Goal: Task Accomplishment & Management: Use online tool/utility

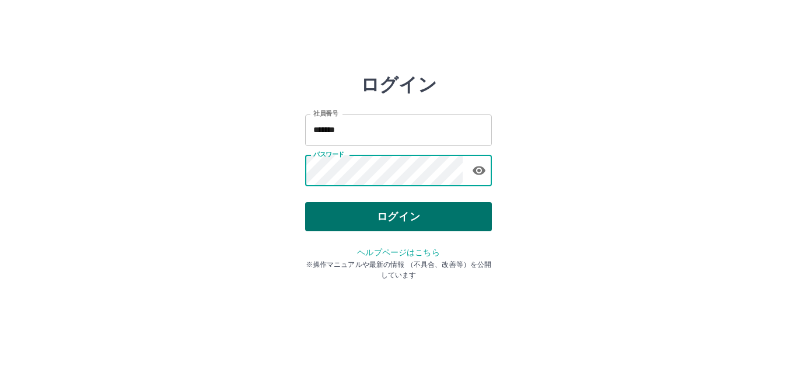
click at [401, 206] on button "ログイン" at bounding box center [398, 216] width 187 height 29
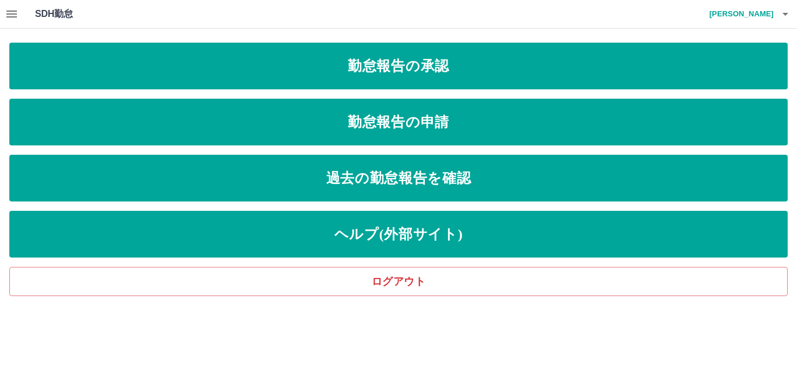
click at [8, 12] on icon "button" at bounding box center [11, 14] width 11 height 7
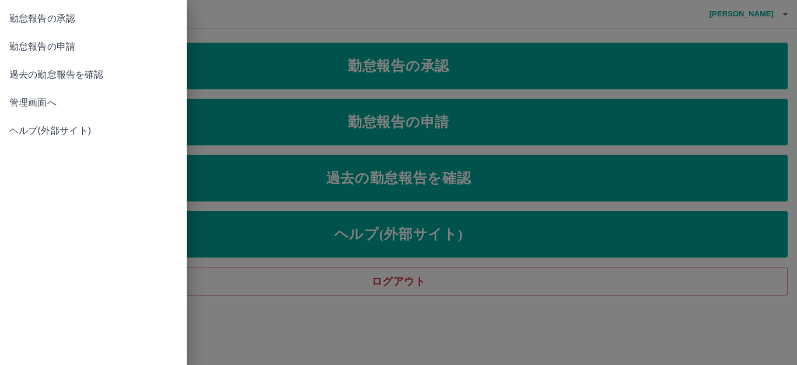
click at [52, 103] on span "管理画面へ" at bounding box center [93, 103] width 168 height 14
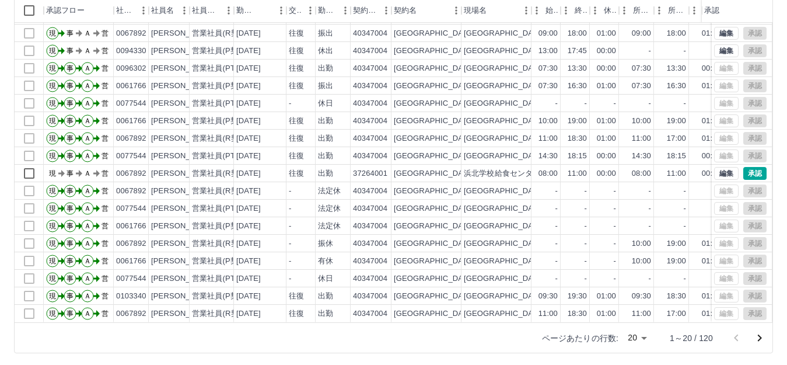
scroll to position [128, 0]
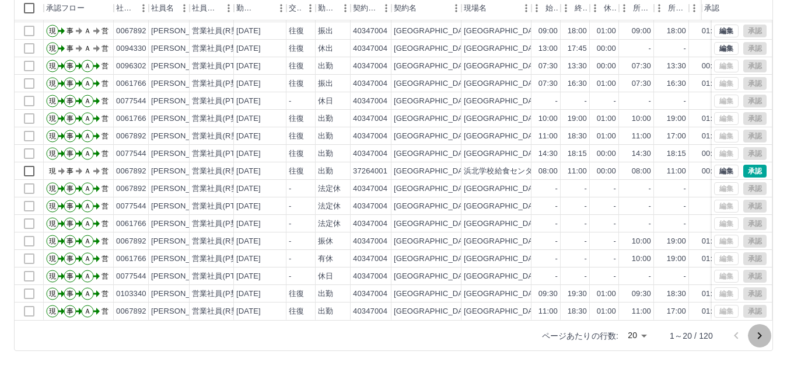
click at [760, 337] on icon "次のページへ" at bounding box center [760, 335] width 4 height 7
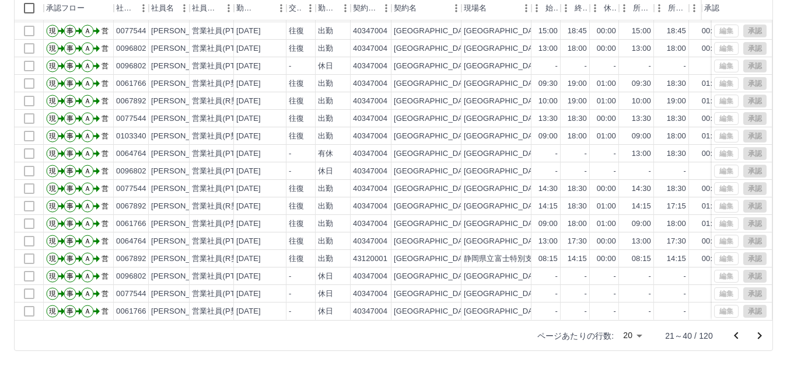
click at [759, 331] on icon "次のページへ" at bounding box center [760, 336] width 14 height 14
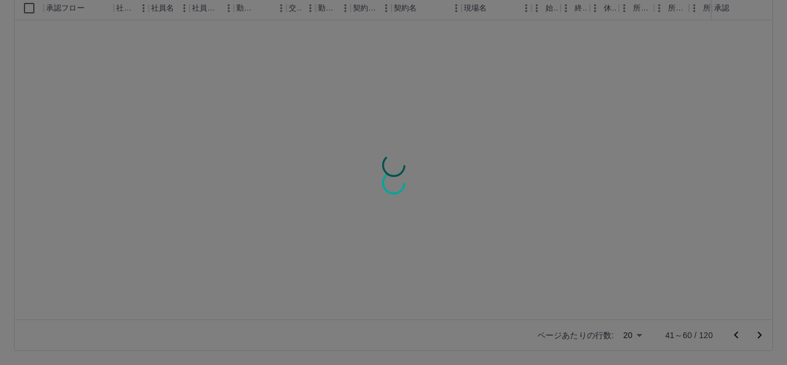
scroll to position [0, 0]
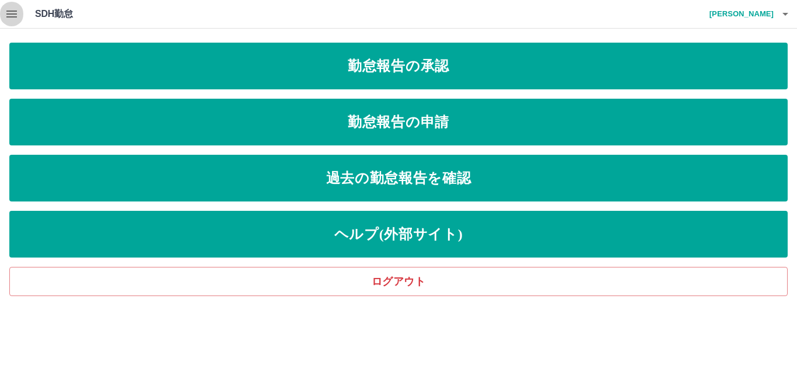
click at [10, 13] on icon "button" at bounding box center [11, 14] width 11 height 7
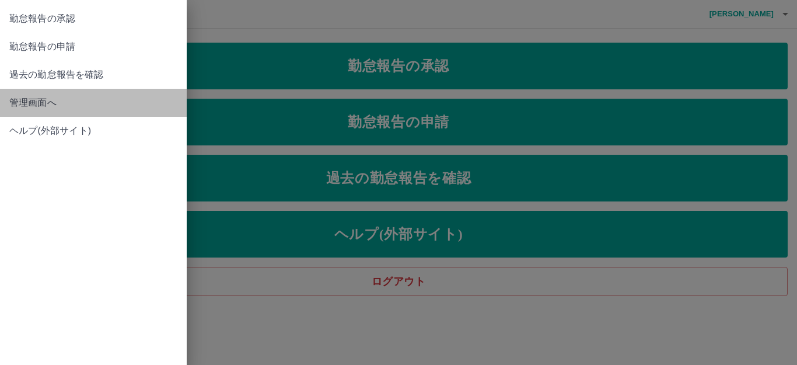
click at [79, 92] on link "管理画面へ" at bounding box center [93, 103] width 187 height 28
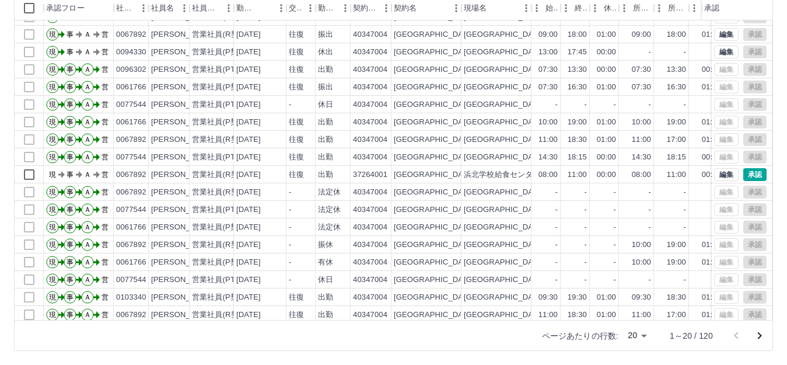
scroll to position [61, 0]
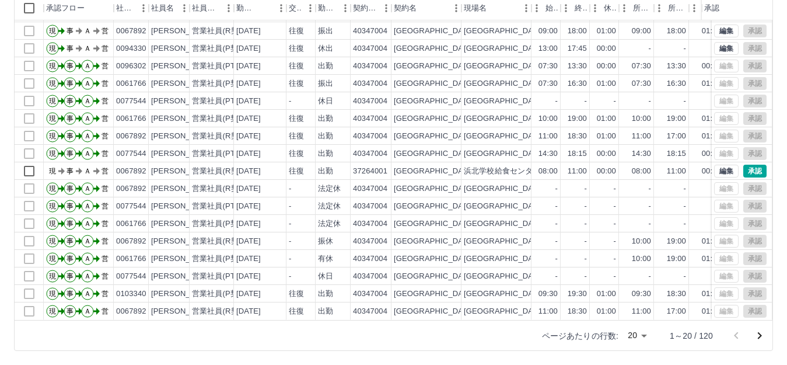
click at [757, 336] on icon "次のページへ" at bounding box center [760, 336] width 14 height 14
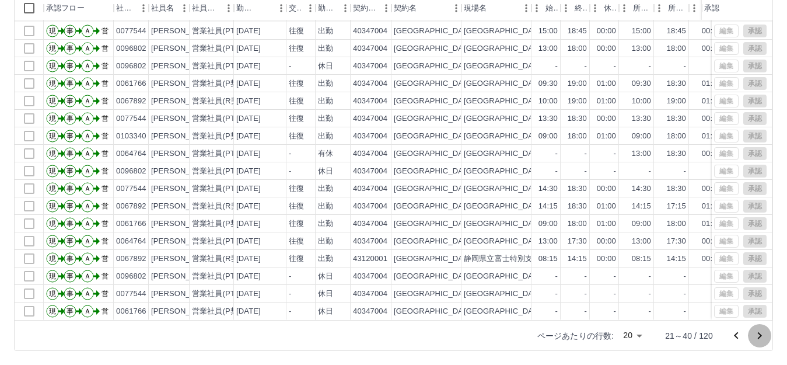
click at [764, 332] on icon "次のページへ" at bounding box center [760, 336] width 14 height 14
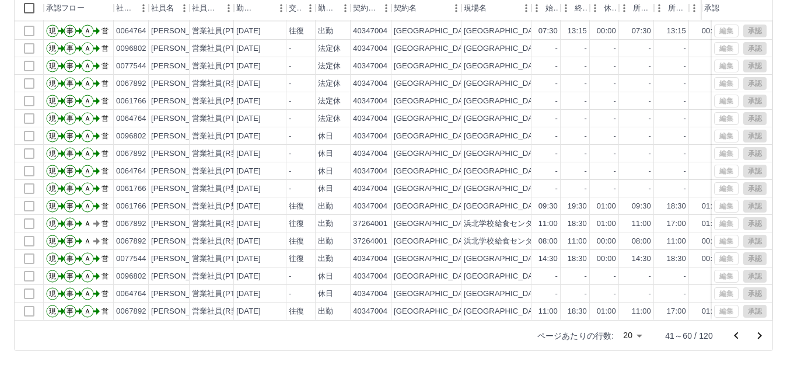
click at [759, 339] on icon "次のページへ" at bounding box center [760, 336] width 14 height 14
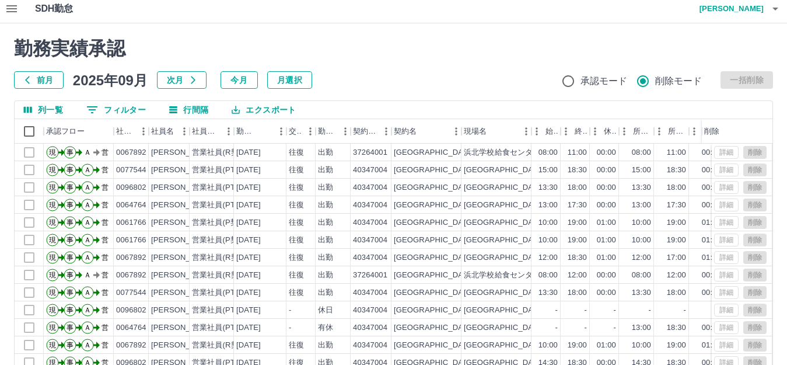
scroll to position [0, 0]
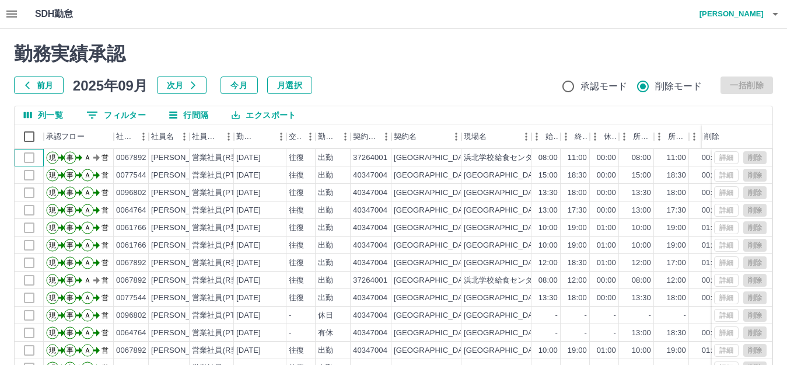
click at [24, 162] on div at bounding box center [29, 158] width 29 height 18
click at [30, 158] on div at bounding box center [29, 158] width 29 height 18
click at [30, 175] on div at bounding box center [29, 175] width 29 height 18
click at [36, 158] on div at bounding box center [29, 158] width 29 height 18
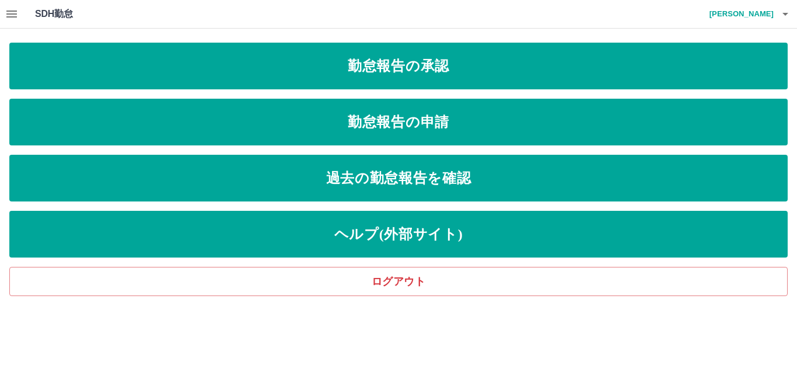
click at [767, 17] on h4 "山本　直央" at bounding box center [739, 14] width 70 height 28
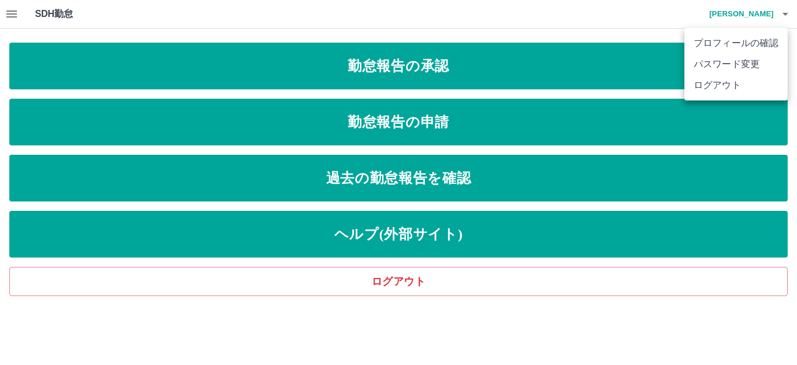
click at [511, 273] on div at bounding box center [398, 182] width 797 height 365
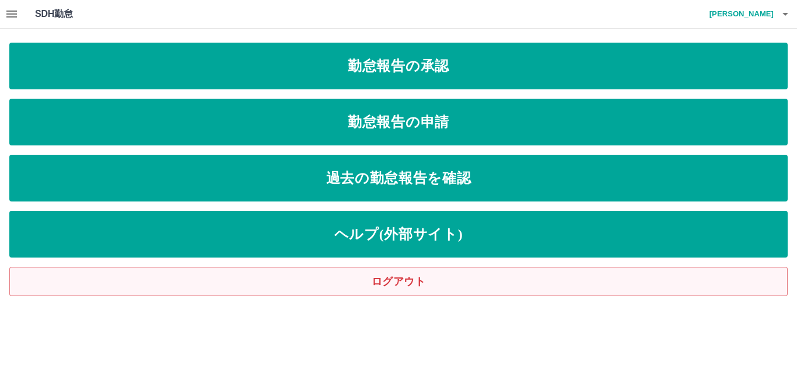
click at [490, 288] on link "ログアウト" at bounding box center [398, 281] width 778 height 29
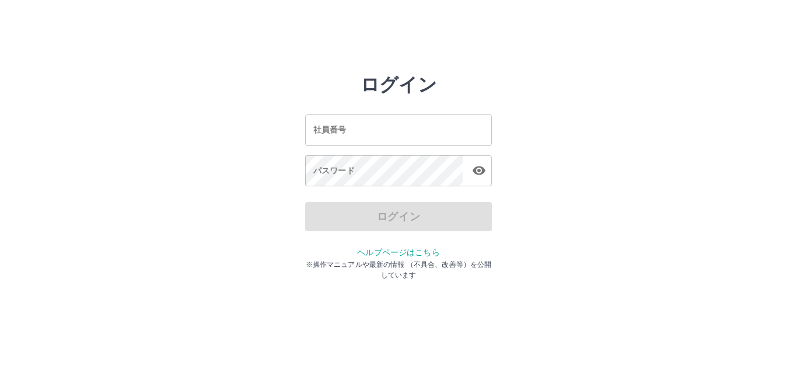
drag, startPoint x: 0, startPoint y: 0, endPoint x: 372, endPoint y: 129, distance: 394.0
click at [372, 129] on input "社員番号" at bounding box center [398, 129] width 187 height 31
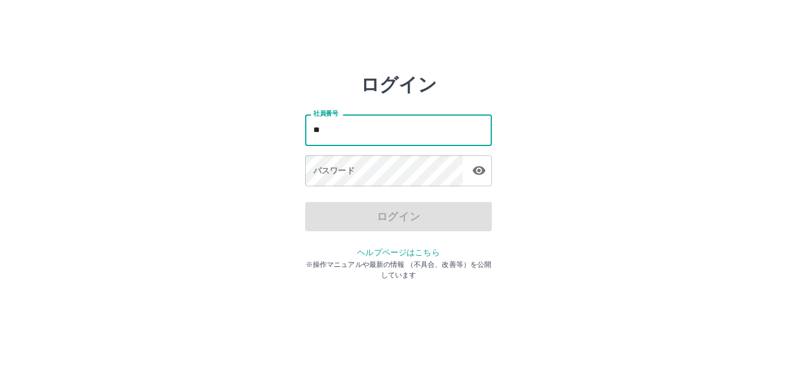
type input "*"
type input "*******"
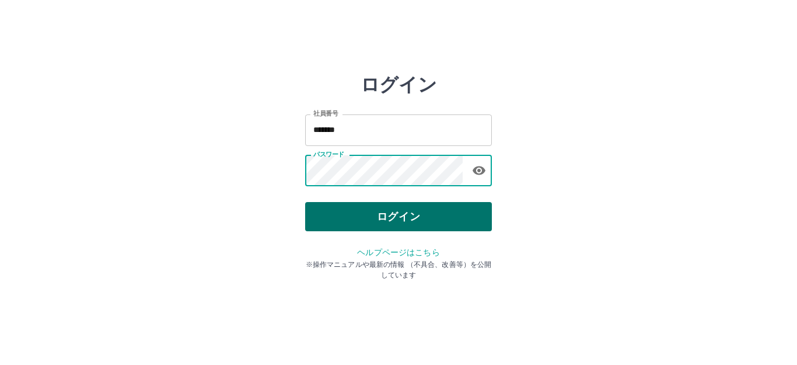
click at [380, 209] on button "ログイン" at bounding box center [398, 216] width 187 height 29
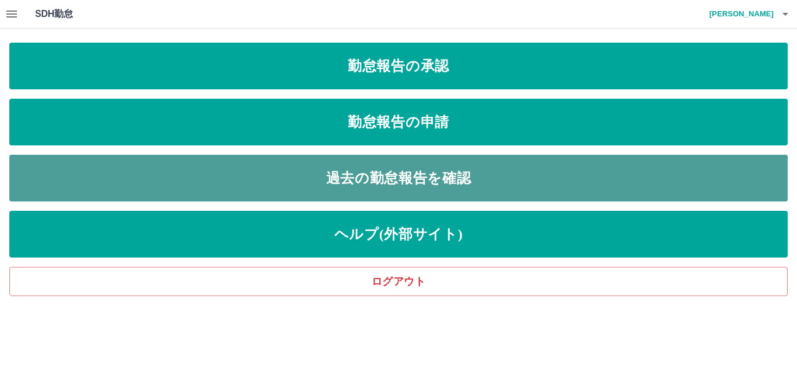
click at [437, 185] on link "過去の勤怠報告を確認" at bounding box center [398, 178] width 778 height 47
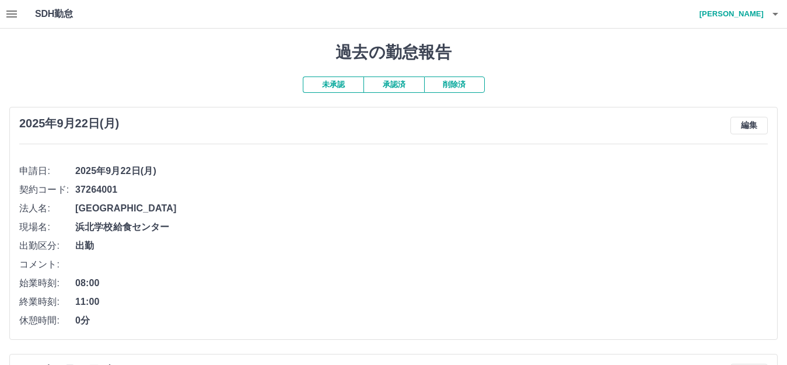
click at [399, 82] on button "承認済" at bounding box center [394, 84] width 61 height 16
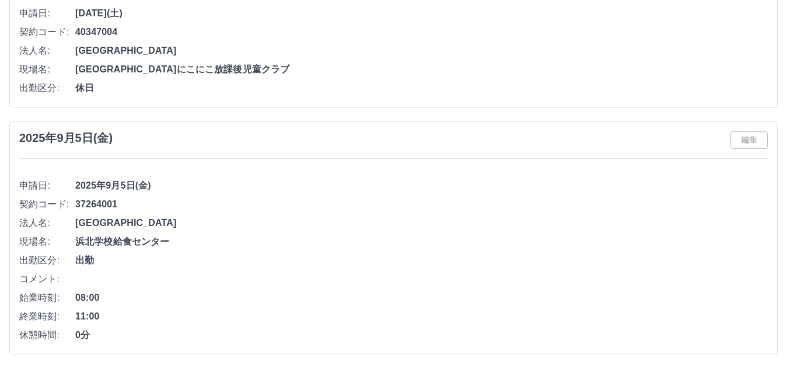
scroll to position [5528, 0]
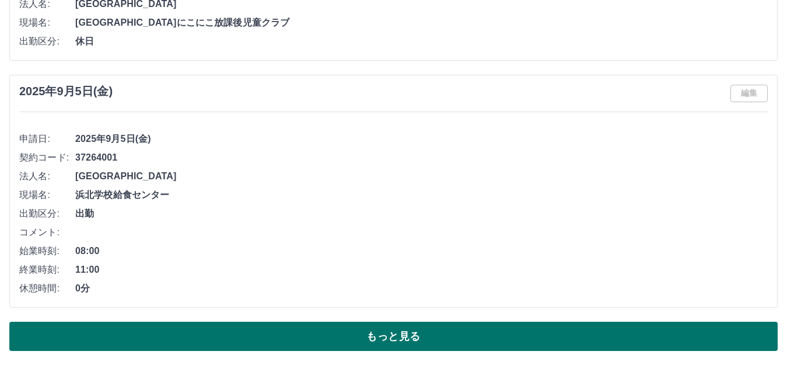
click at [436, 322] on button "もっと見る" at bounding box center [393, 336] width 769 height 29
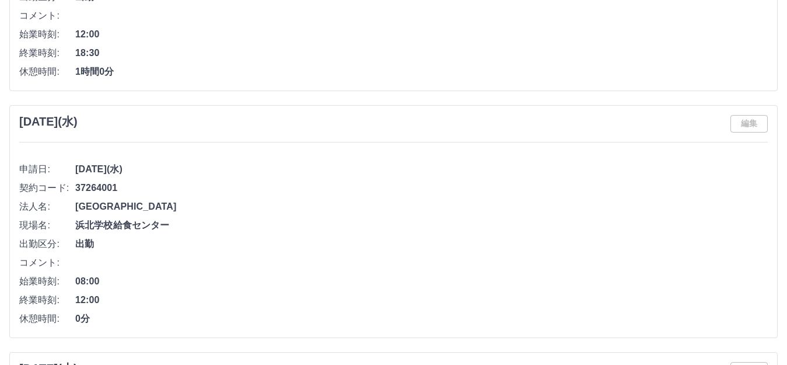
scroll to position [4186, 0]
